Goal: Navigation & Orientation: Understand site structure

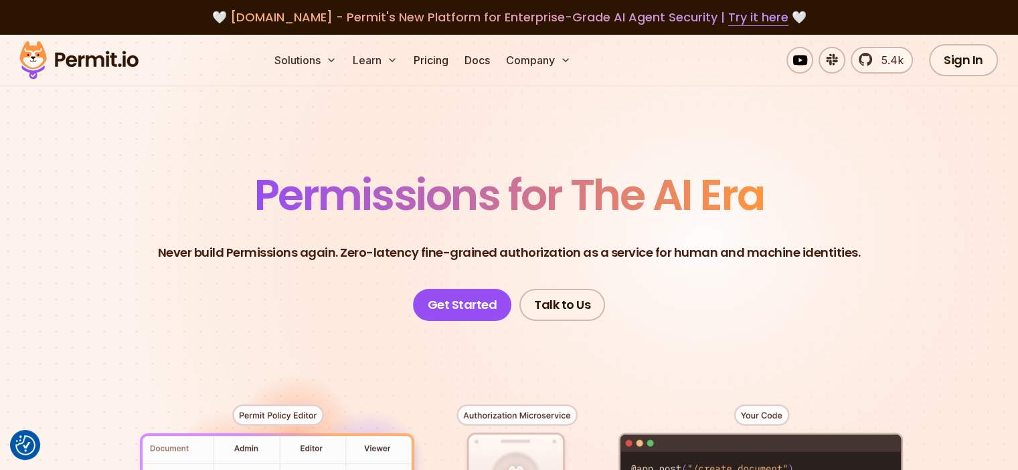
click at [870, 187] on header "Permissions for The AI Era Never build Permissions again. Zero-latency fine-gra…" at bounding box center [509, 247] width 937 height 147
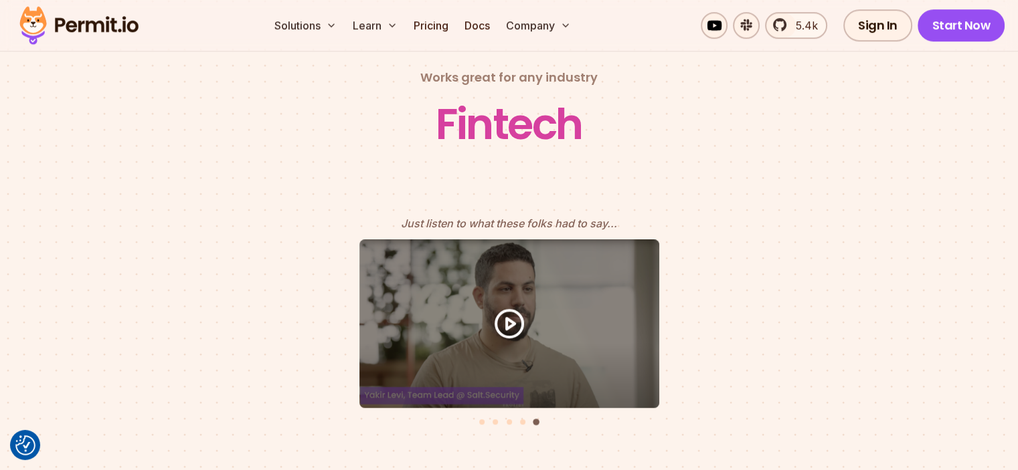
scroll to position [5839, 0]
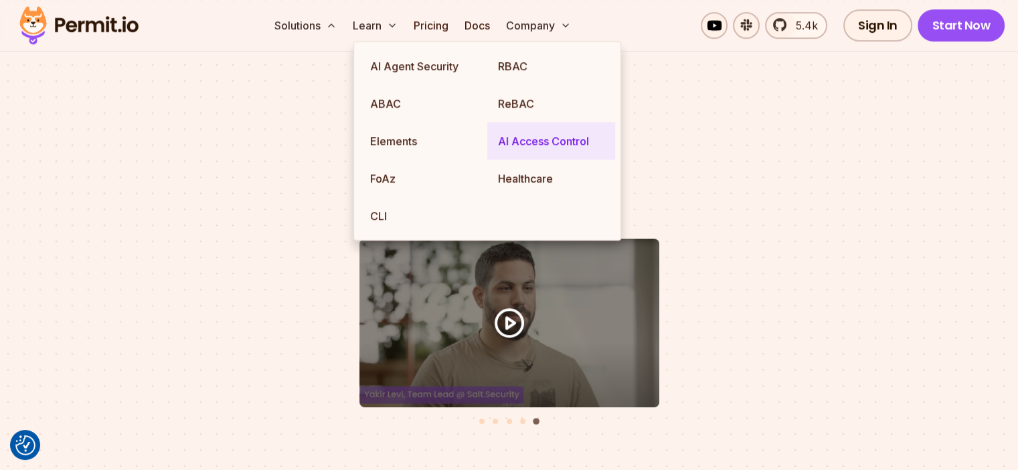
click at [539, 140] on link "AI Access Control" at bounding box center [551, 140] width 128 height 37
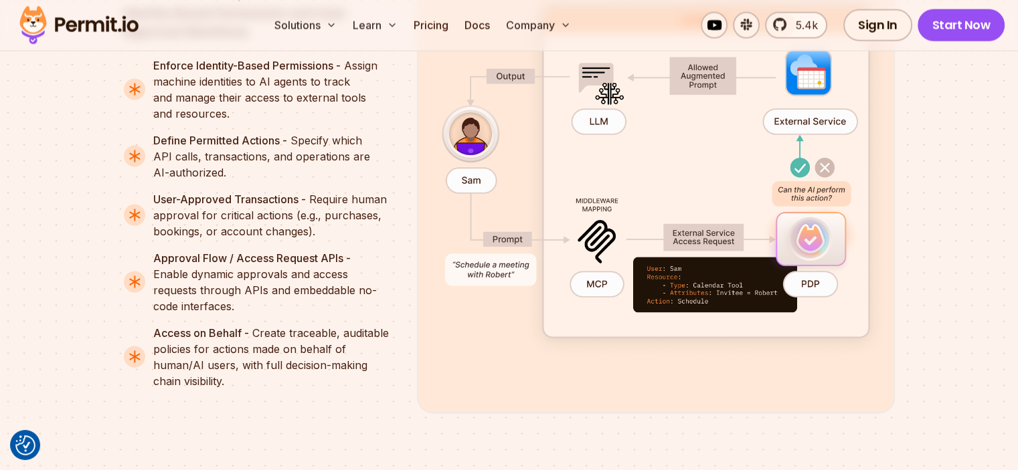
scroll to position [2644, 0]
click at [454, 21] on link "Pricing" at bounding box center [430, 25] width 45 height 27
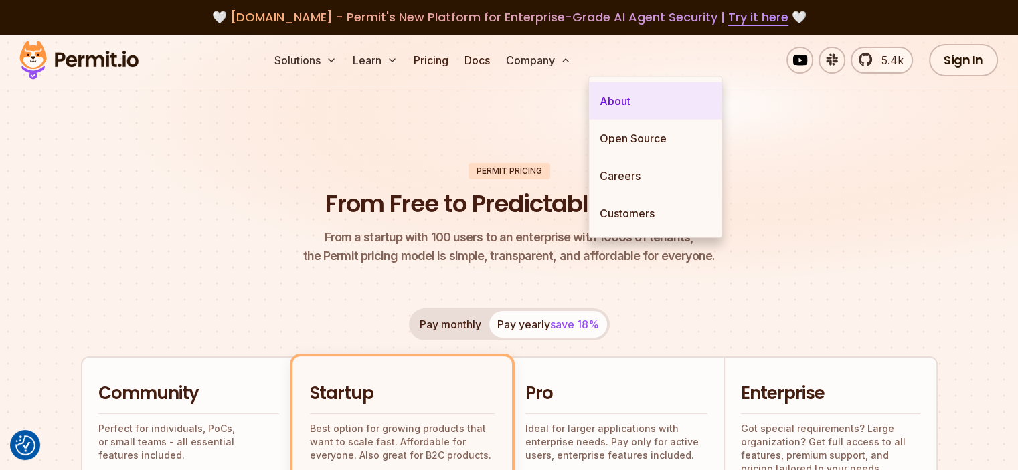
click at [643, 104] on link "About" at bounding box center [655, 100] width 132 height 37
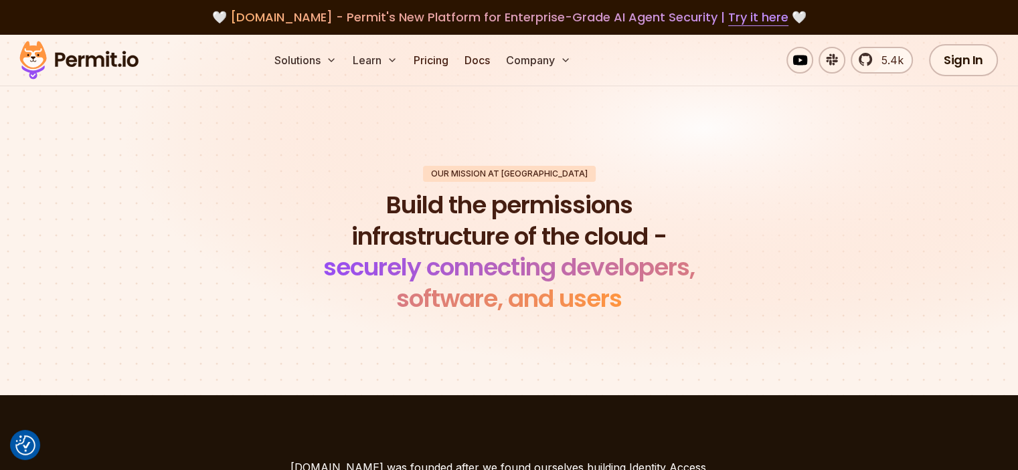
click at [83, 67] on img at bounding box center [78, 59] width 131 height 45
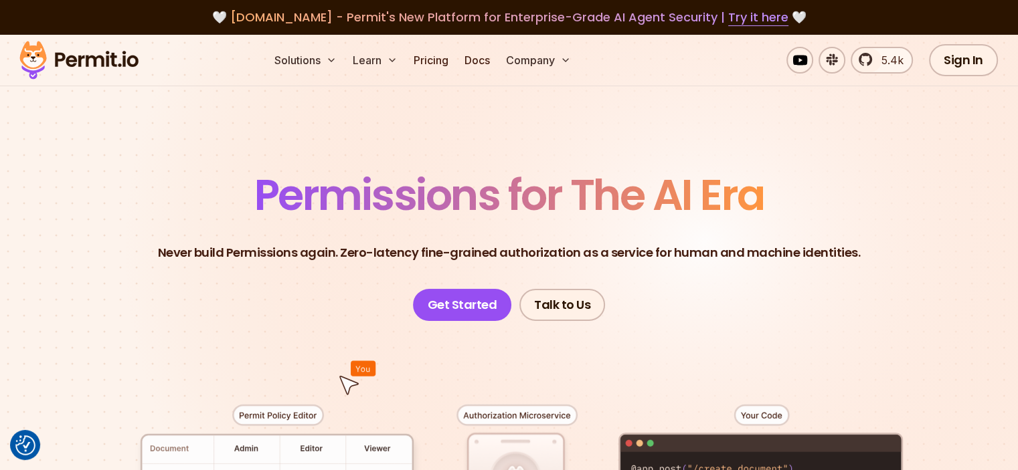
click at [191, 308] on header "Permissions for The AI Era Never build Permissions again. Zero-latency fine-gra…" at bounding box center [509, 247] width 937 height 147
click at [105, 276] on header "Permissions for The AI Era Never build Permissions again. Zero-latency fine-gra…" at bounding box center [509, 247] width 937 height 147
click at [495, 64] on link "Docs" at bounding box center [477, 60] width 36 height 27
